Goal: Task Accomplishment & Management: Manage account settings

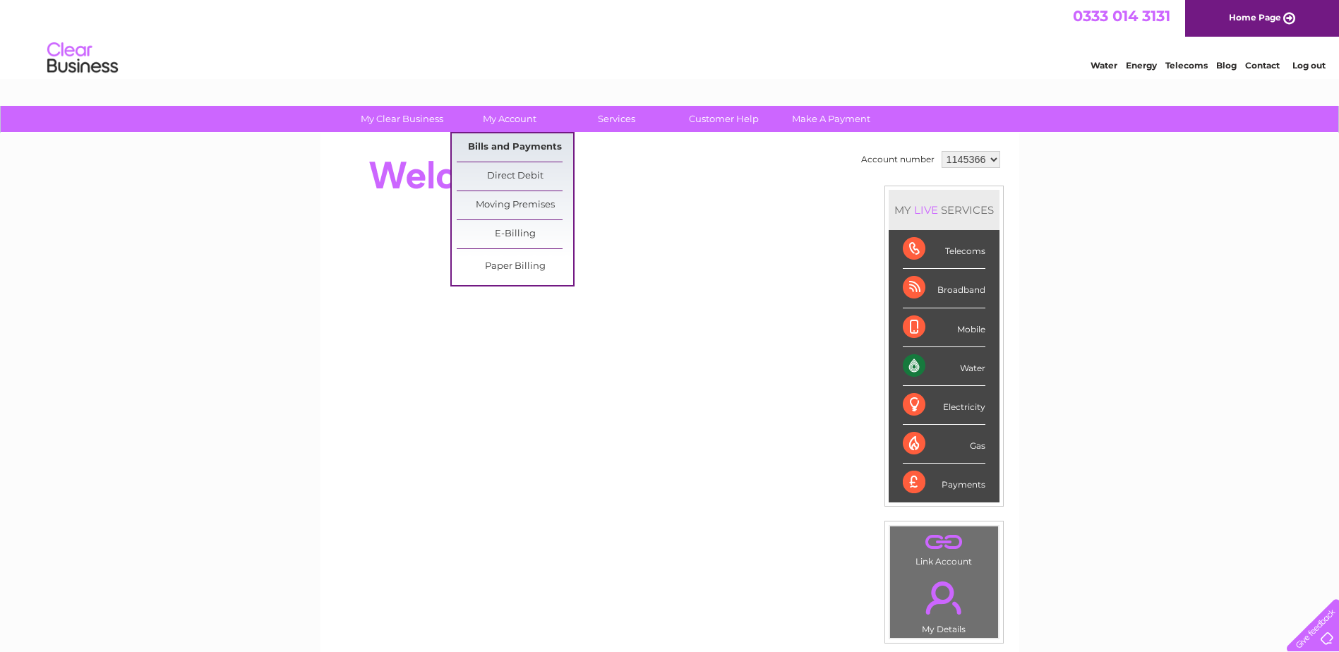
click at [502, 148] on link "Bills and Payments" at bounding box center [515, 147] width 116 height 28
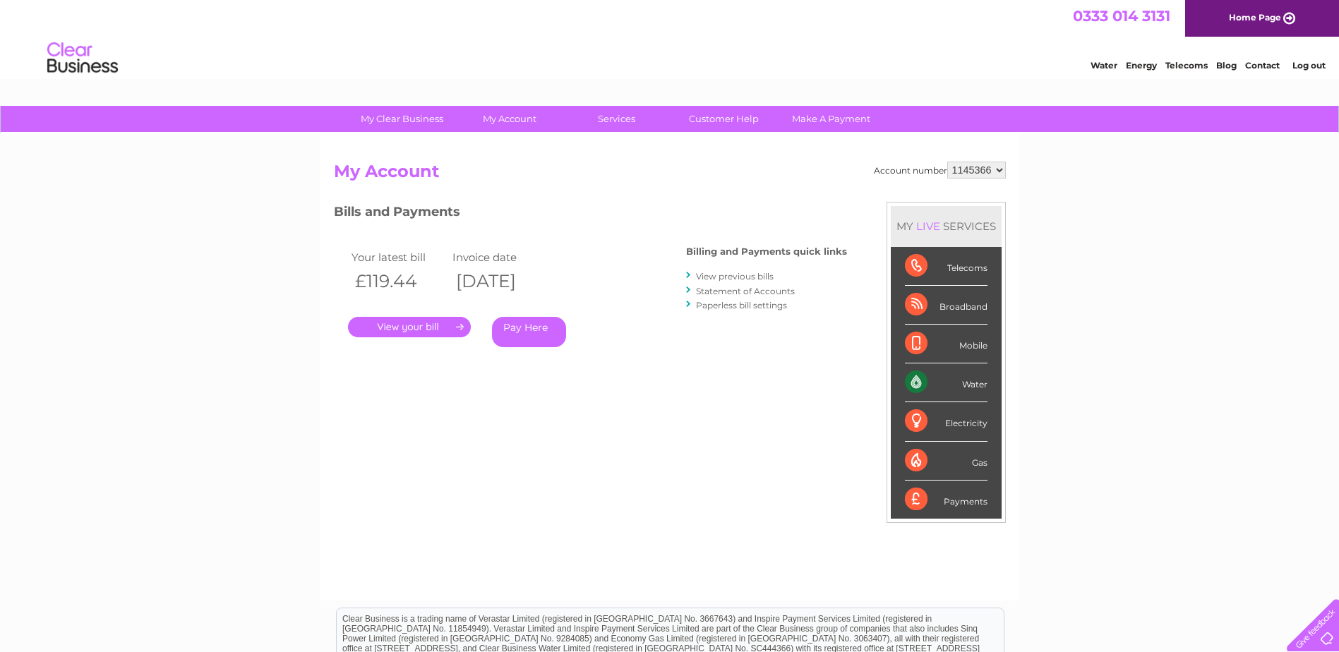
click at [435, 329] on link "." at bounding box center [409, 327] width 123 height 20
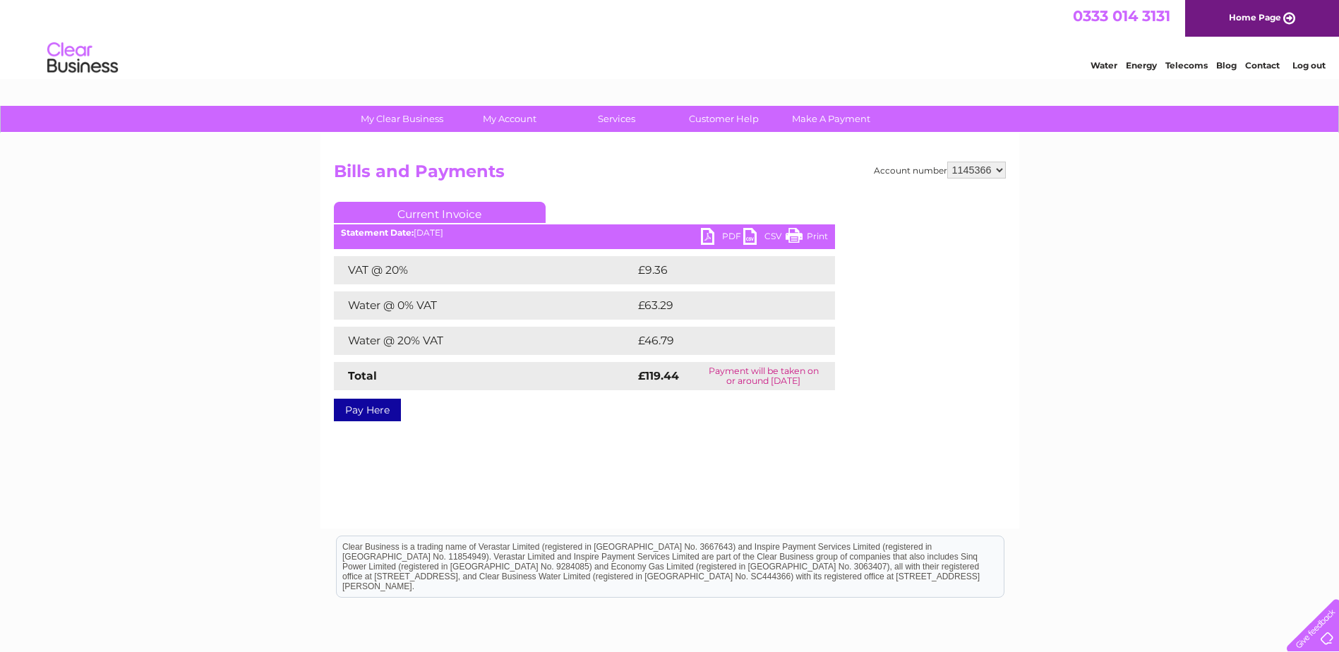
click at [715, 234] on link "PDF" at bounding box center [722, 238] width 42 height 20
click at [1313, 71] on li "Log out" at bounding box center [1310, 65] width 42 height 18
click at [1315, 67] on link "Log out" at bounding box center [1309, 65] width 33 height 11
